Goal: Information Seeking & Learning: Understand process/instructions

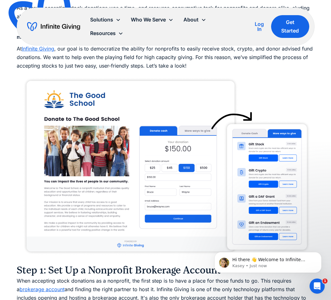
scroll to position [618, 0]
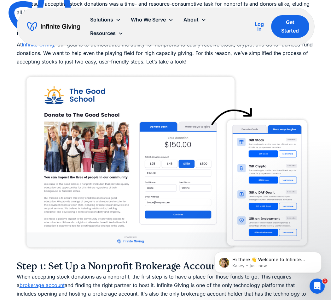
click at [205, 74] on img at bounding box center [166, 162] width 298 height 187
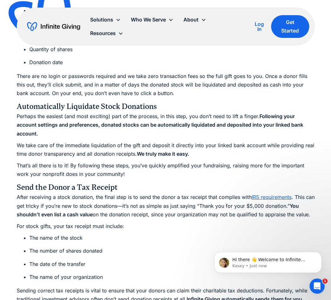
scroll to position [1369, 0]
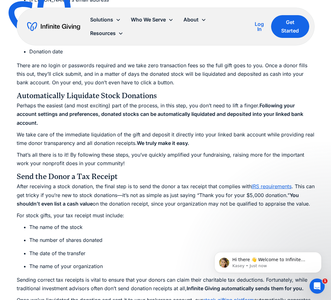
click at [130, 96] on h4 "Automatically Liquidate Stock Donations" at bounding box center [166, 95] width 298 height 11
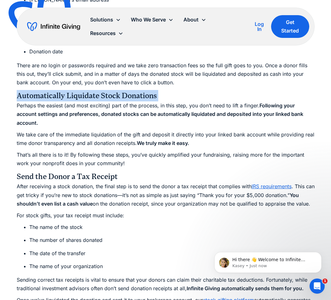
click at [130, 96] on h4 "Automatically Liquidate Stock Donations" at bounding box center [166, 95] width 298 height 11
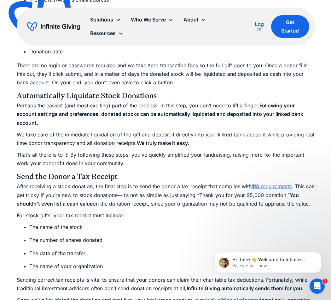
click at [129, 109] on p "Perhaps the easiest (and most exciting) part of the process, in this step, you …" at bounding box center [166, 114] width 298 height 26
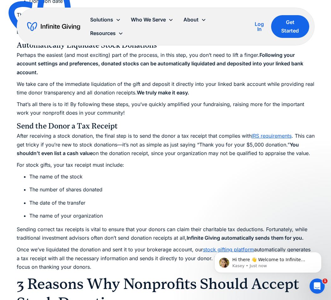
scroll to position [1421, 0]
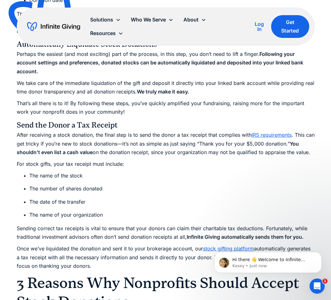
click at [98, 190] on li "The number of shares donated" at bounding box center [172, 188] width 286 height 9
click at [82, 202] on li "The date of the transfer" at bounding box center [172, 202] width 286 height 9
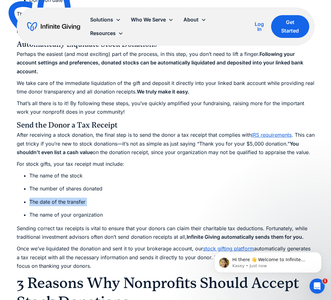
click at [82, 202] on li "The date of the transfer" at bounding box center [172, 202] width 286 height 9
click at [80, 213] on li "The name of your organization" at bounding box center [172, 215] width 286 height 9
click at [145, 182] on ul "The name of the stock The number of shares donated The date of the transfer The…" at bounding box center [166, 195] width 298 height 48
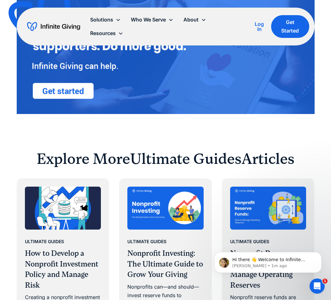
scroll to position [2652, 0]
